Goal: Navigation & Orientation: Find specific page/section

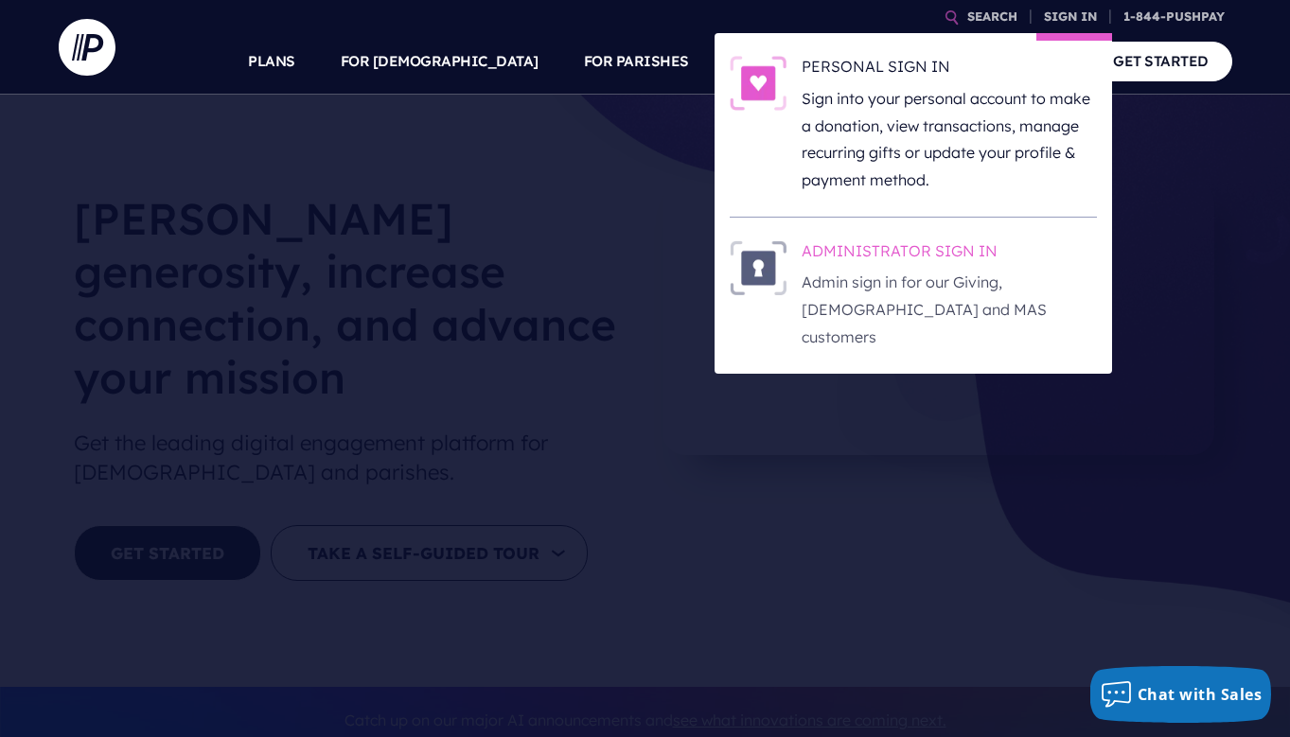
click at [939, 286] on p "Admin sign in for our Giving, [DEMOGRAPHIC_DATA] and MAS customers" at bounding box center [949, 309] width 295 height 81
click at [963, 257] on h6 "ADMINISTRATOR SIGN IN" at bounding box center [949, 254] width 295 height 28
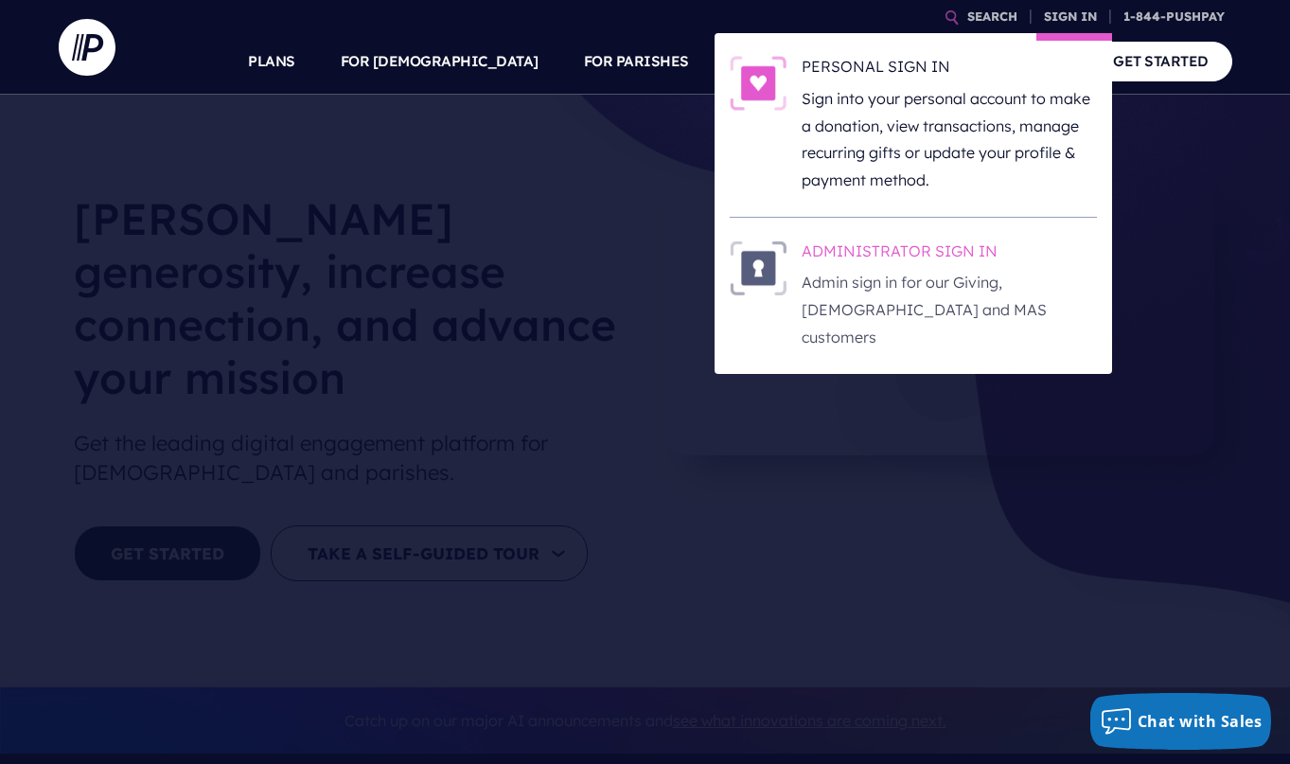
click at [904, 261] on h6 "ADMINISTRATOR SIGN IN" at bounding box center [949, 254] width 295 height 28
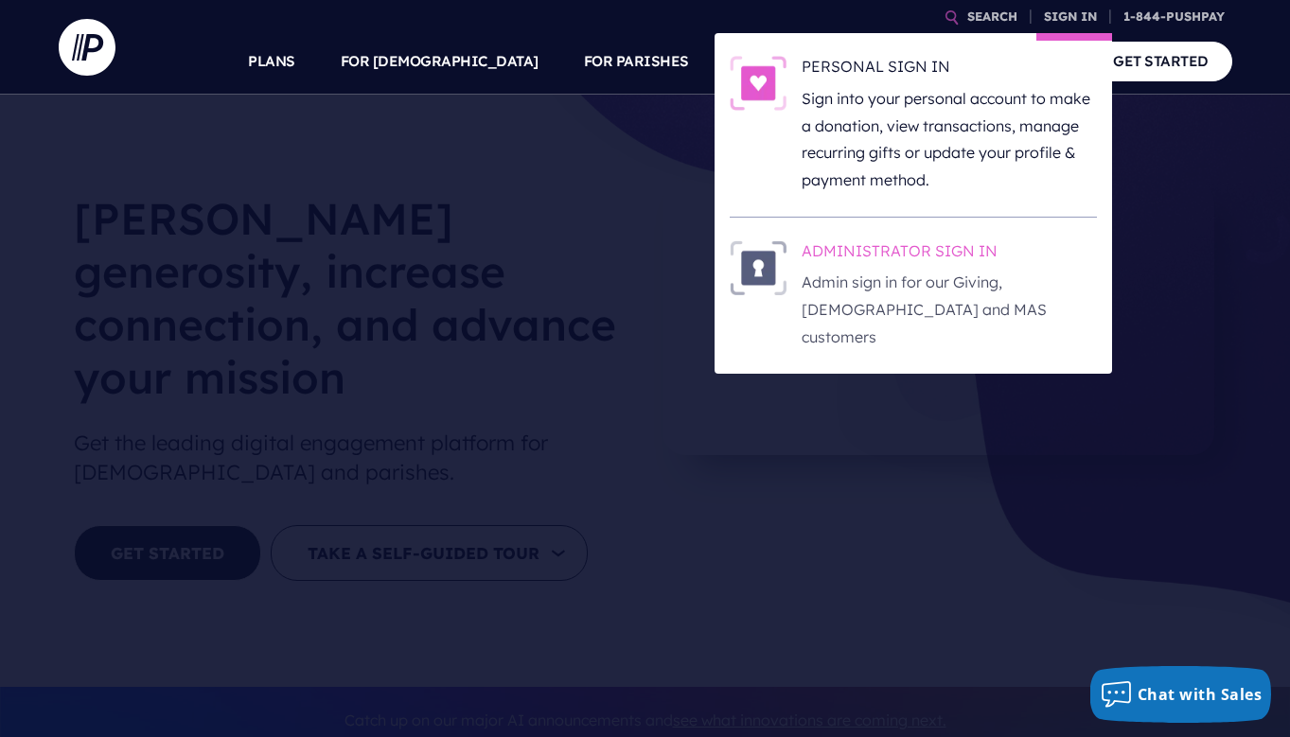
click at [913, 269] on p "Admin sign in for our Giving, [DEMOGRAPHIC_DATA] and MAS customers" at bounding box center [949, 309] width 295 height 81
